Goal: Task Accomplishment & Management: Manage account settings

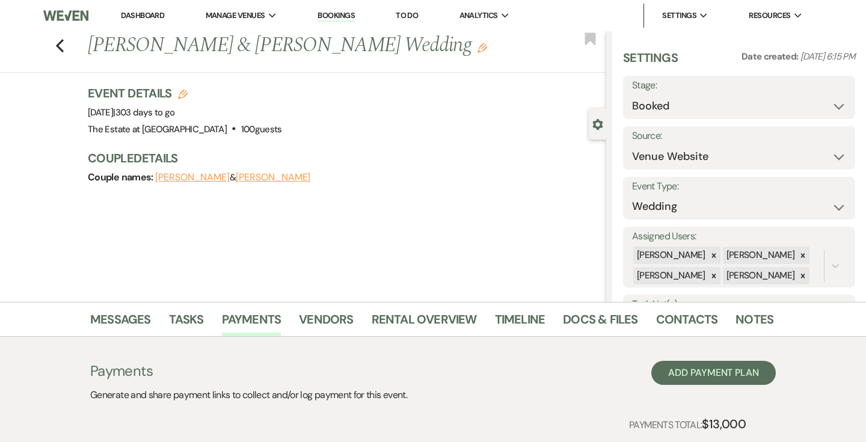
select select "5"
click at [61, 44] on icon "Previous" at bounding box center [59, 45] width 9 height 14
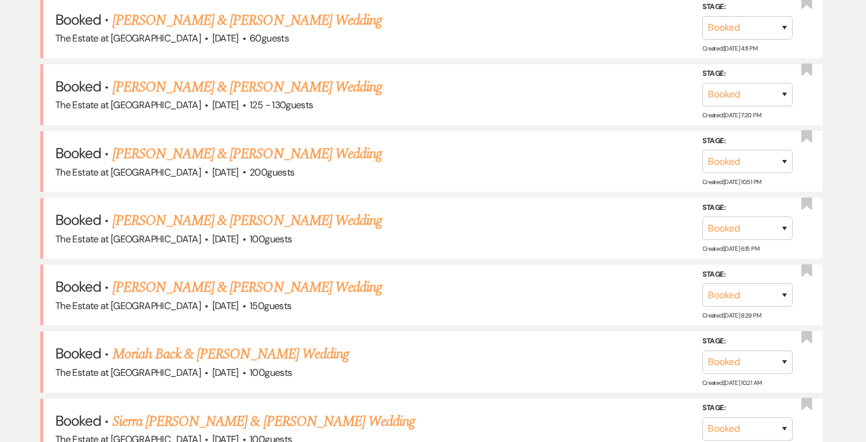
scroll to position [1483, 0]
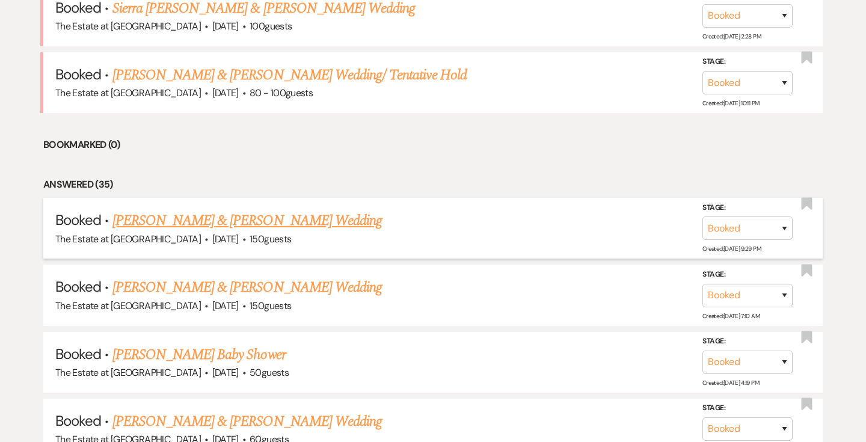
click at [311, 216] on link "[PERSON_NAME] & [PERSON_NAME] Wedding" at bounding box center [246, 221] width 269 height 22
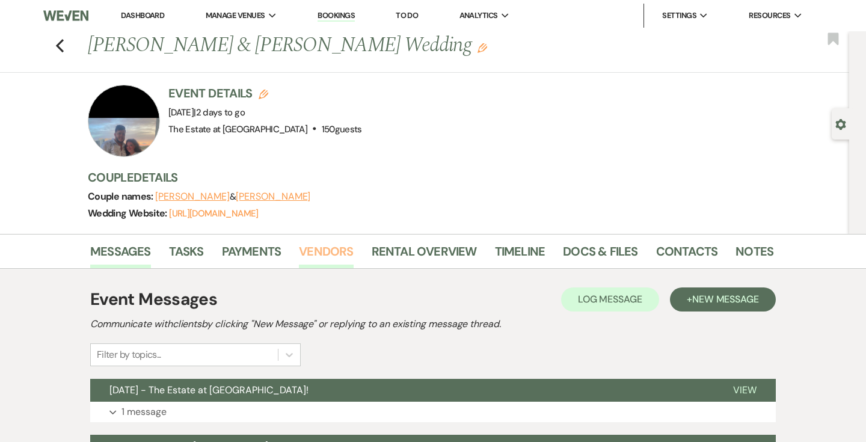
click at [332, 252] on link "Vendors" at bounding box center [326, 255] width 54 height 26
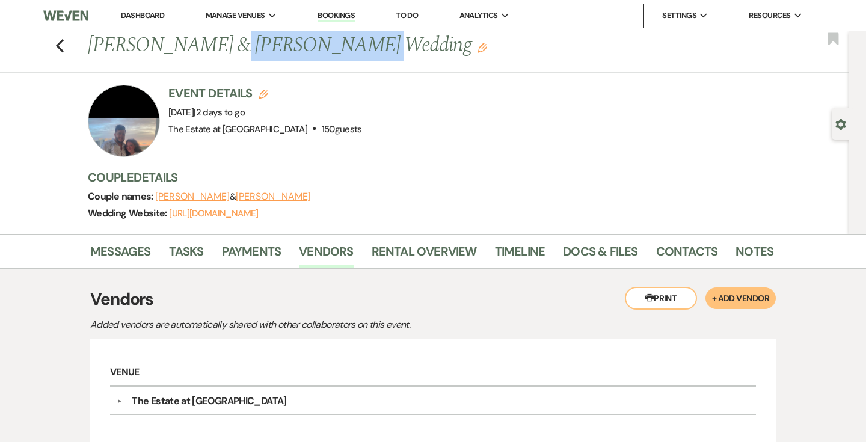
drag, startPoint x: 345, startPoint y: 51, endPoint x: 218, endPoint y: 50, distance: 126.3
click at [218, 50] on h1 "[PERSON_NAME] & [PERSON_NAME] Wedding Edit" at bounding box center [357, 45] width 539 height 29
copy h1 "[PERSON_NAME]"
click at [59, 50] on icon "Previous" at bounding box center [59, 45] width 9 height 14
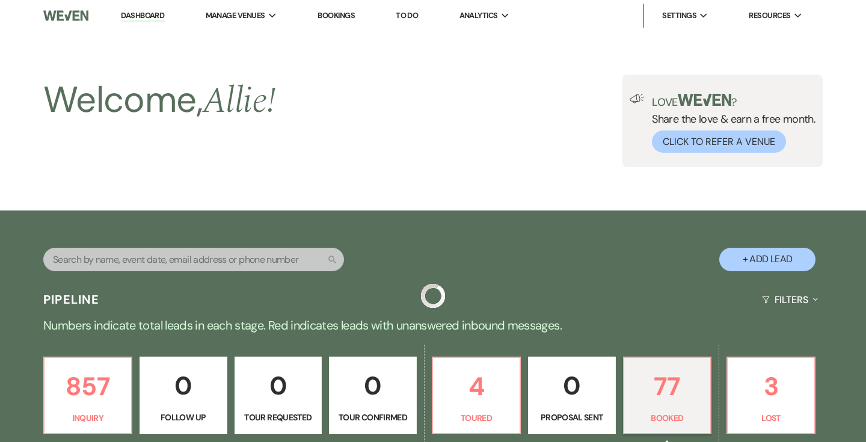
scroll to position [1483, 0]
